Goal: Transaction & Acquisition: Purchase product/service

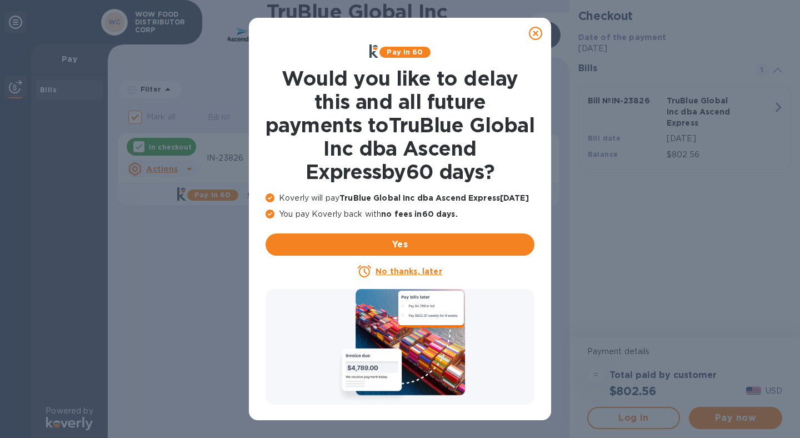
click at [536, 34] on icon at bounding box center [535, 33] width 13 height 13
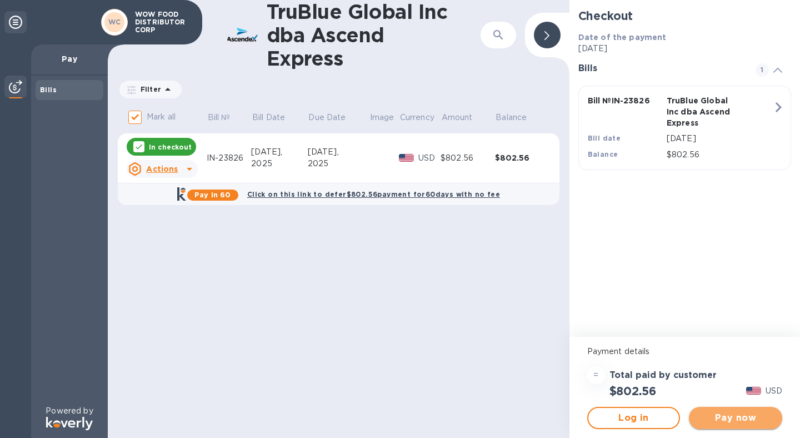
click at [748, 420] on span "Pay now" at bounding box center [736, 417] width 76 height 13
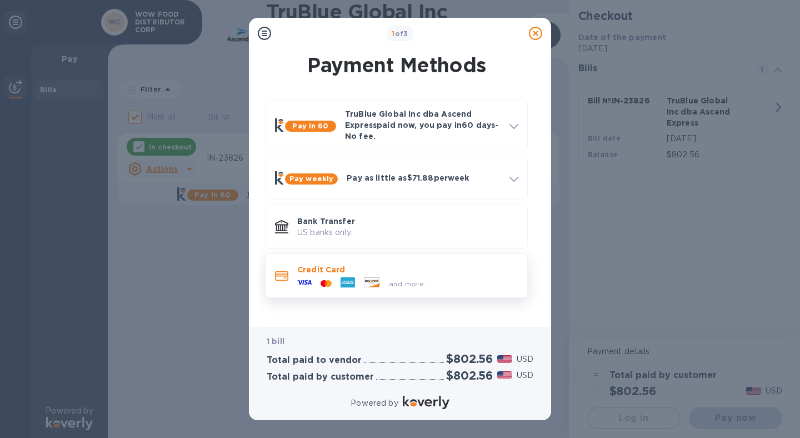
click at [376, 286] on icon at bounding box center [374, 285] width 12 height 4
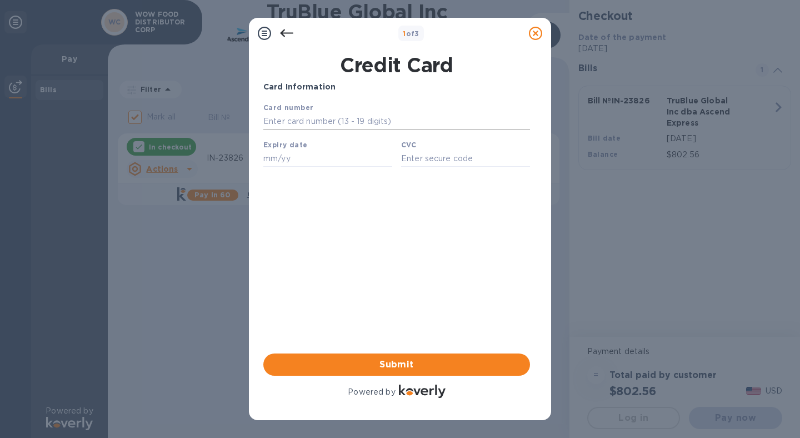
click at [342, 119] on input "text" at bounding box center [396, 121] width 267 height 17
type input "[CREDIT_CARD_NUMBER]"
type input "10/26"
type input "3688"
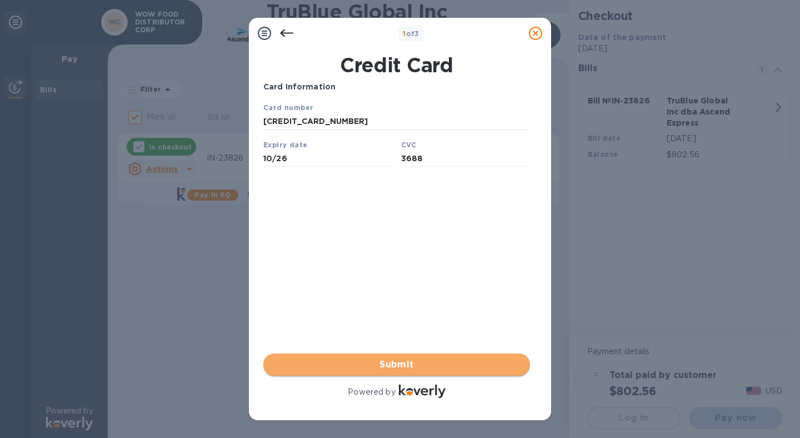
click at [431, 360] on span "Submit" at bounding box center [396, 364] width 249 height 13
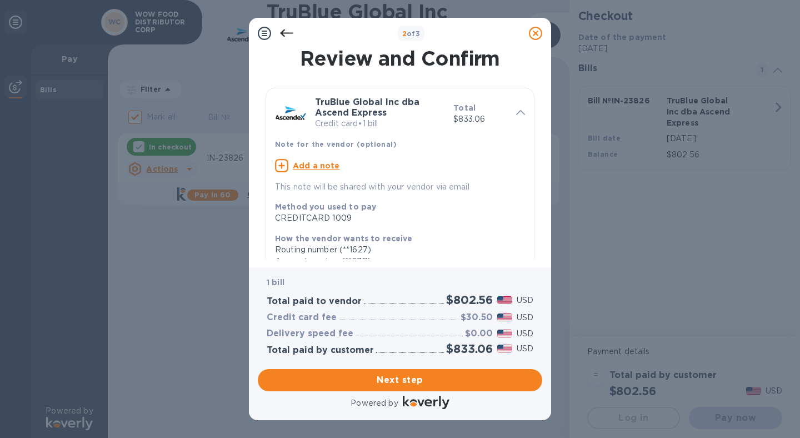
click at [322, 162] on u "Add a note" at bounding box center [316, 165] width 47 height 9
click at [338, 172] on textarea at bounding box center [391, 166] width 232 height 9
type textarea "IN-23826"
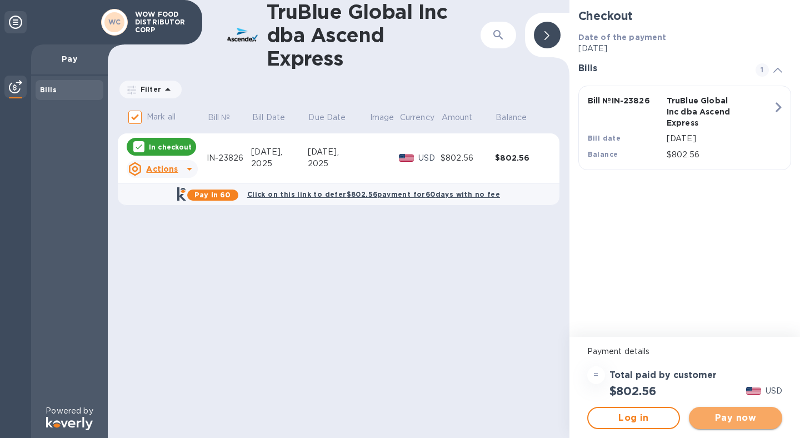
click at [734, 422] on span "Pay now" at bounding box center [736, 417] width 76 height 13
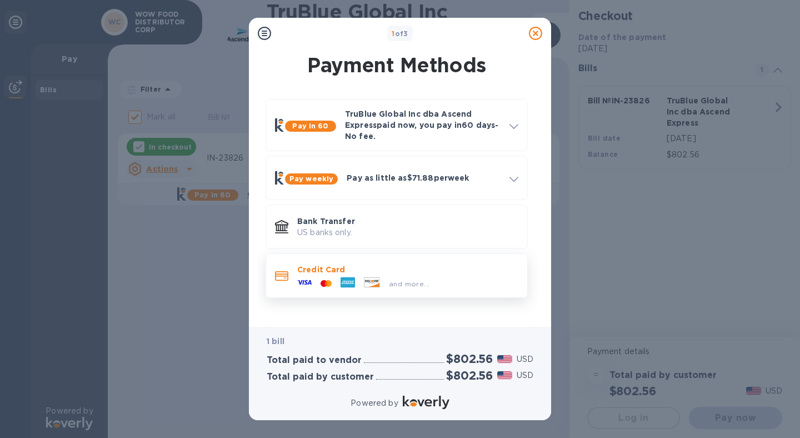
click at [355, 277] on div at bounding box center [347, 283] width 23 height 17
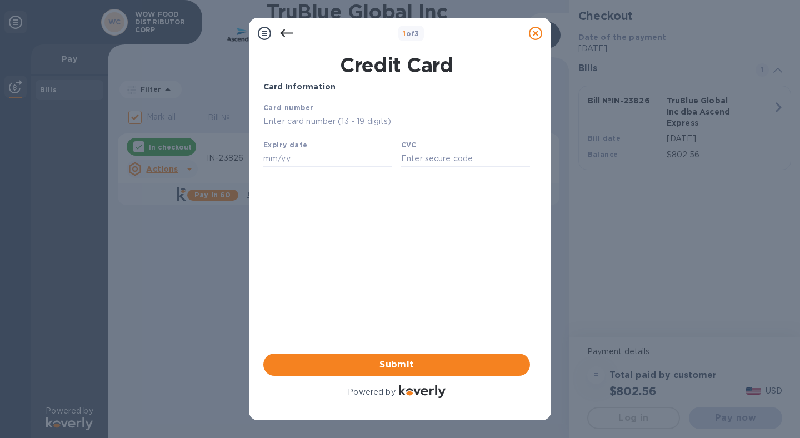
click at [336, 126] on input "text" at bounding box center [396, 121] width 267 height 17
type input "[CREDIT_CARD_NUMBER]"
type input "10/26"
type input "3688"
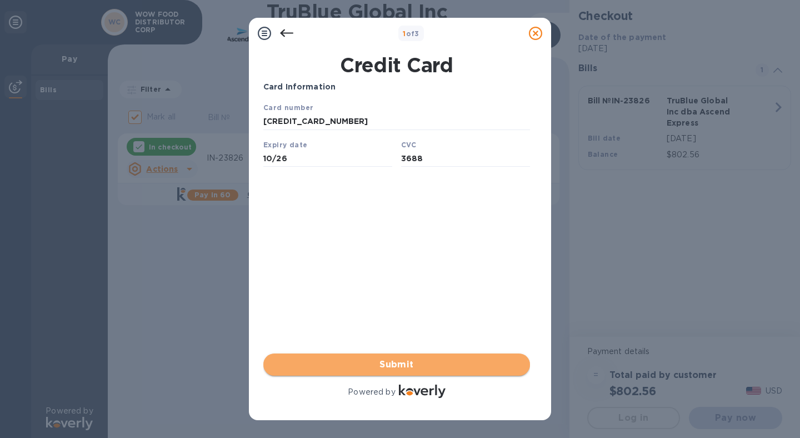
click at [413, 361] on span "Submit" at bounding box center [396, 364] width 249 height 13
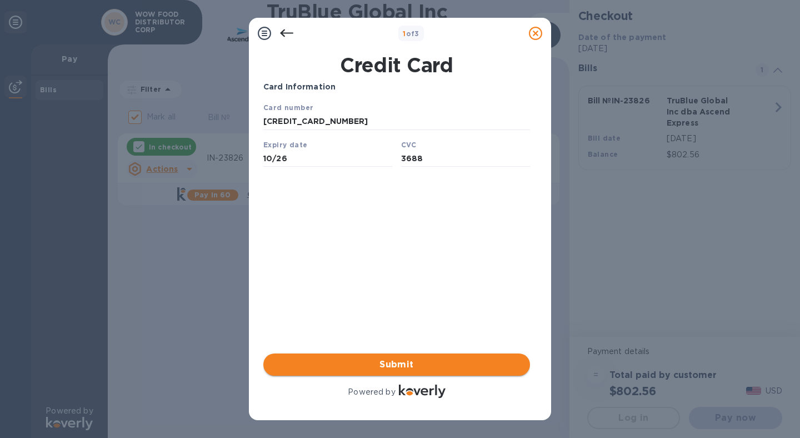
click at [406, 362] on span "Submit" at bounding box center [396, 364] width 249 height 13
click at [408, 359] on span "Submit" at bounding box center [396, 364] width 249 height 13
click at [411, 365] on span "Submit" at bounding box center [396, 364] width 249 height 13
click at [285, 30] on icon at bounding box center [286, 33] width 13 height 13
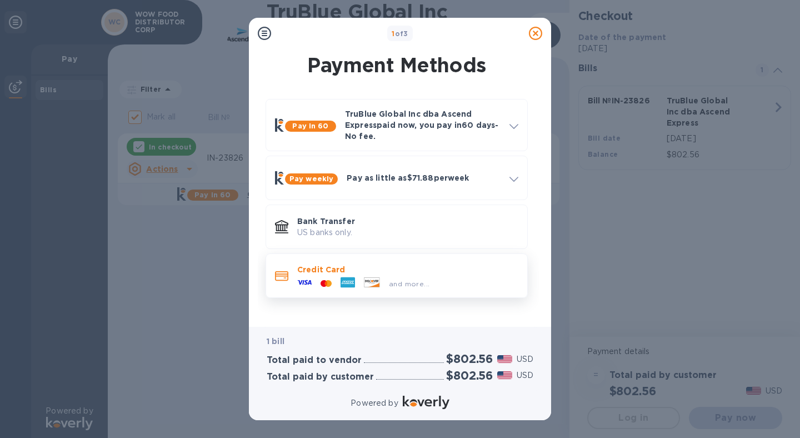
click at [376, 283] on icon at bounding box center [372, 281] width 15 height 9
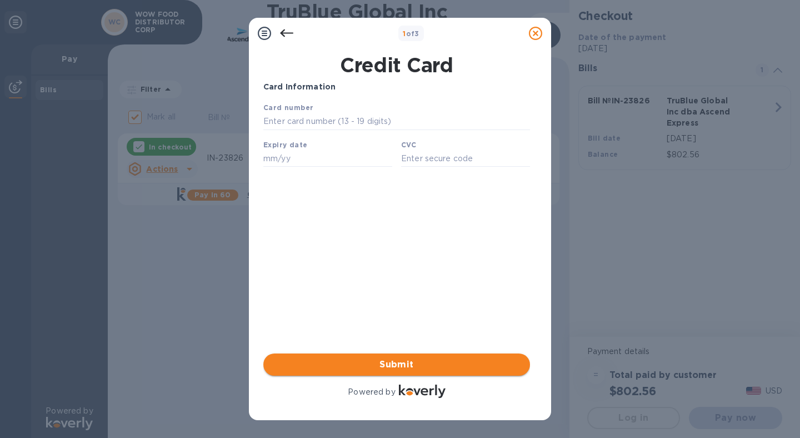
click at [396, 356] on button "Submit" at bounding box center [396, 364] width 267 height 22
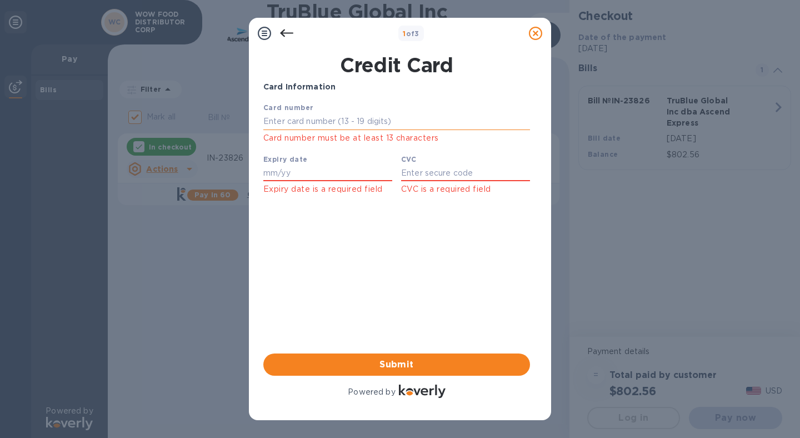
click at [360, 116] on input "text" at bounding box center [396, 121] width 267 height 17
type input "[CREDIT_CARD_NUMBER]"
type input "10/26"
type input "3688"
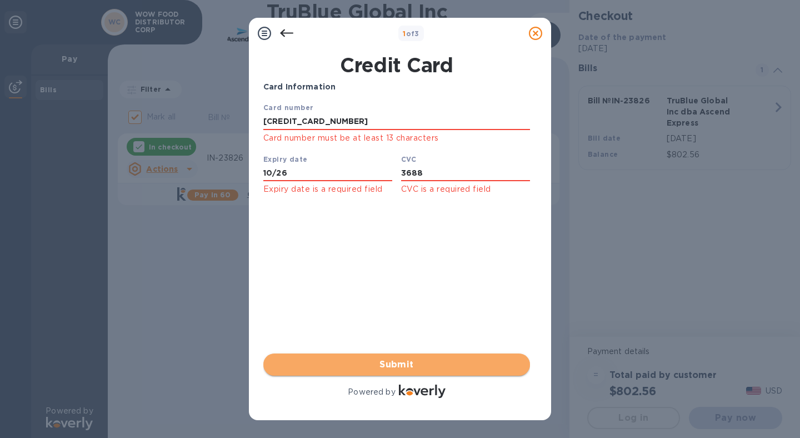
click at [390, 361] on span "Submit" at bounding box center [396, 364] width 249 height 13
